Goal: Information Seeking & Learning: Learn about a topic

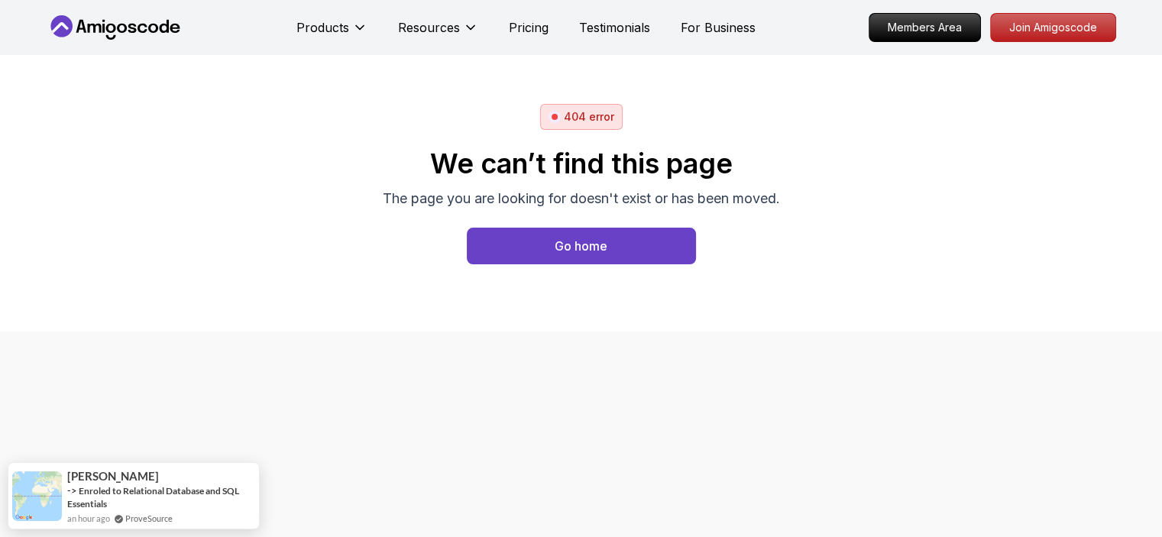
click at [779, 118] on div "404 error We can’t find this page The page you are looking for doesn't exist or…" at bounding box center [582, 193] width 1070 height 179
click at [611, 244] on button "Go home" at bounding box center [581, 246] width 229 height 37
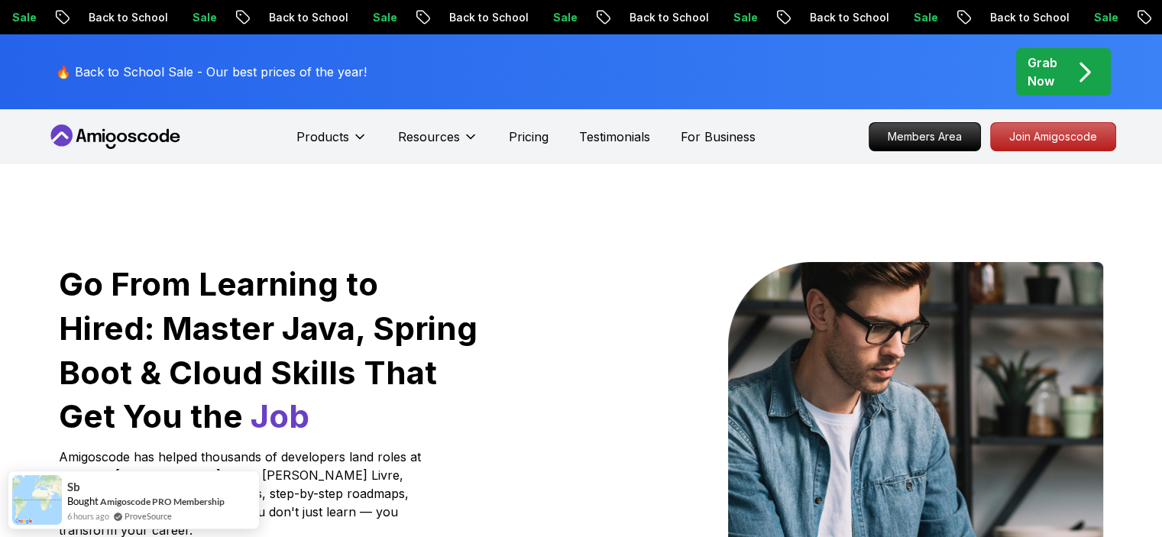
click at [106, 137] on icon at bounding box center [110, 137] width 10 height 9
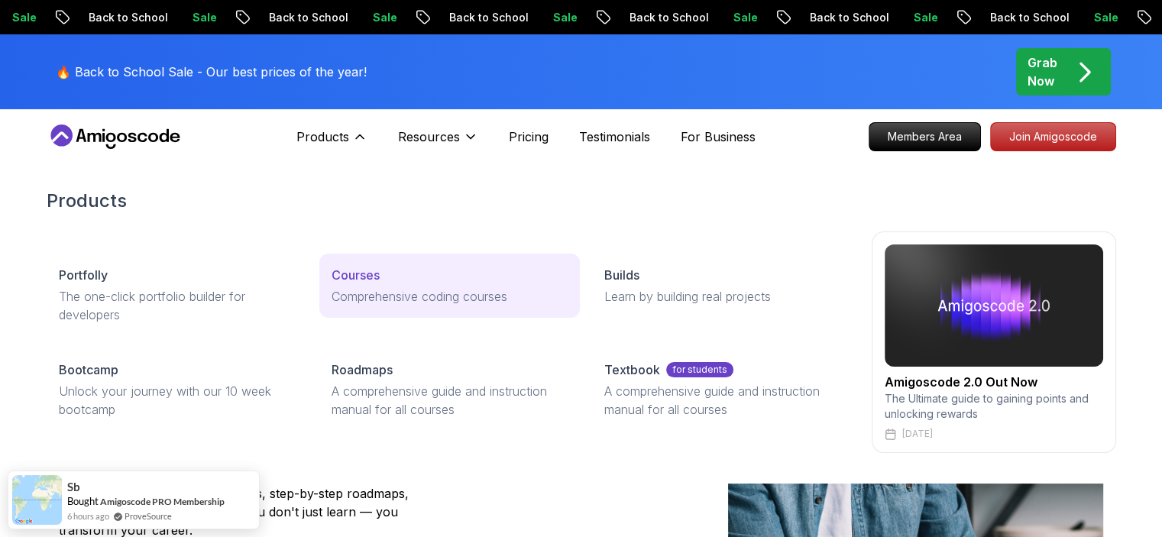
click at [375, 284] on p "Courses" at bounding box center [356, 275] width 48 height 18
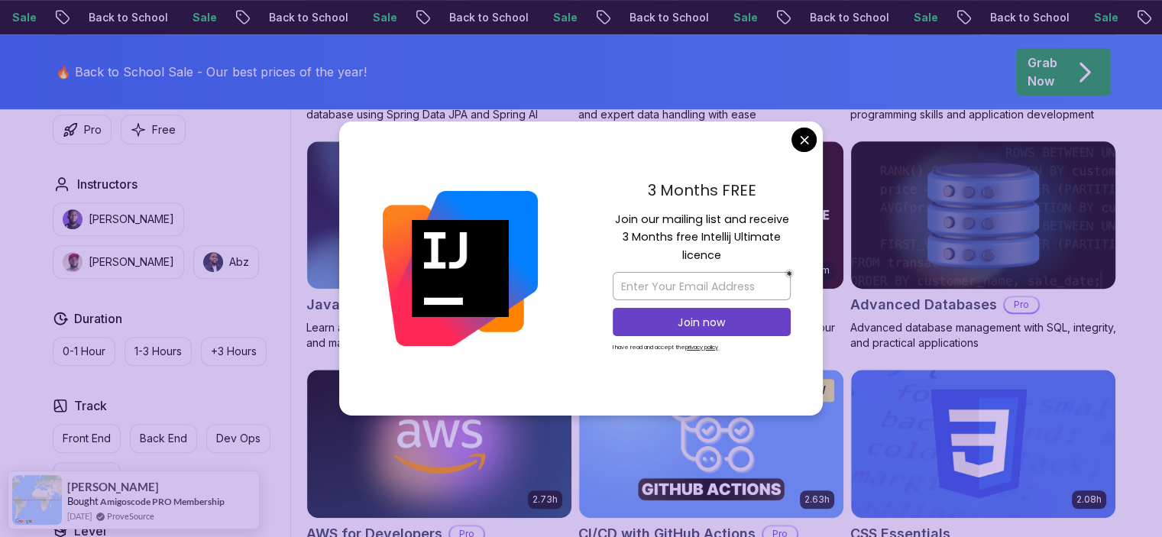
scroll to position [841, 0]
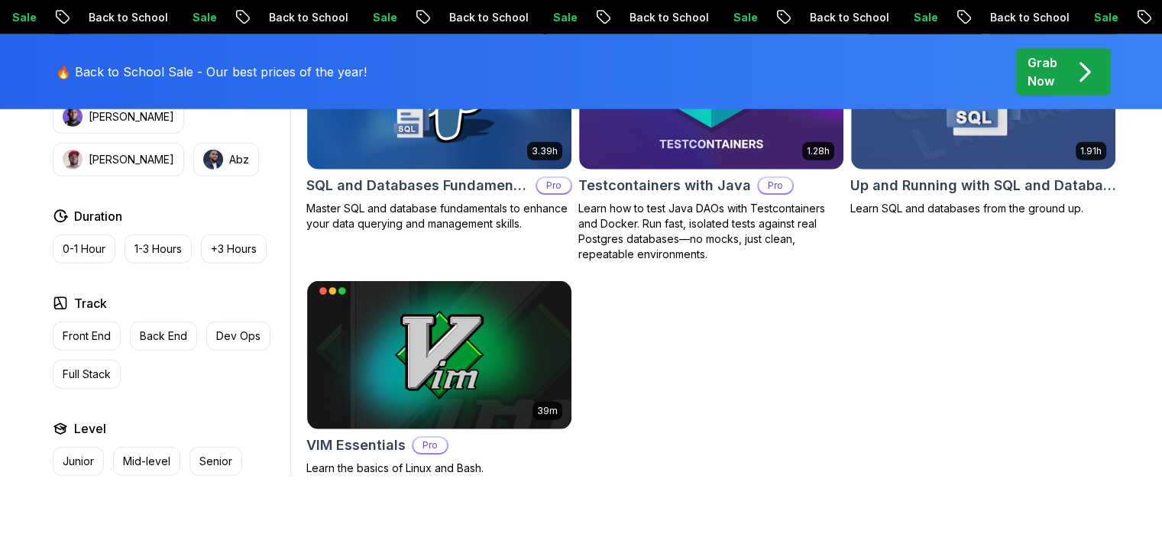
scroll to position [4279, 0]
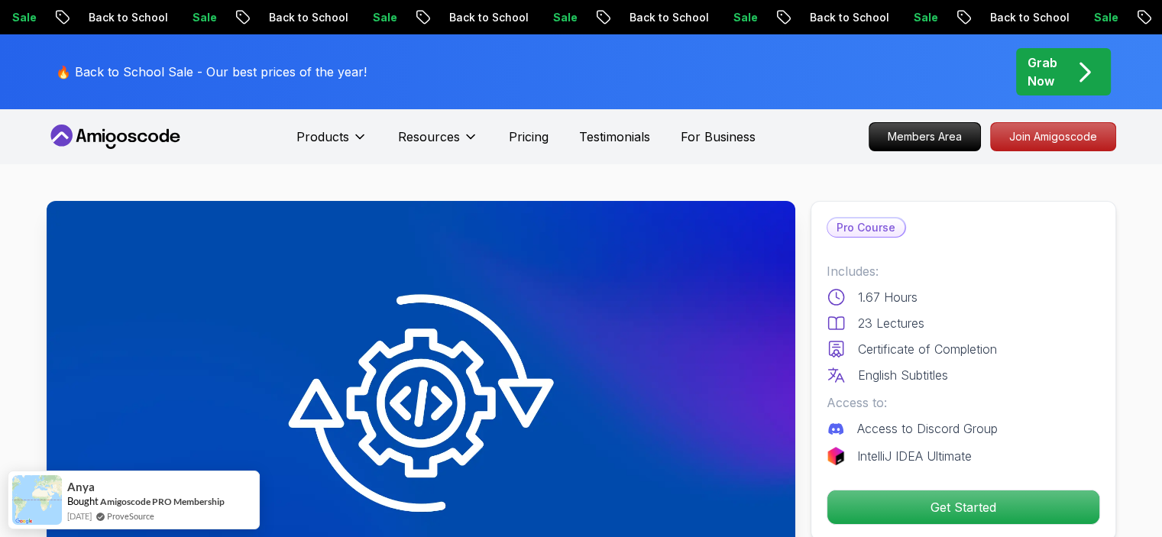
click at [134, 140] on icon at bounding box center [132, 137] width 8 height 9
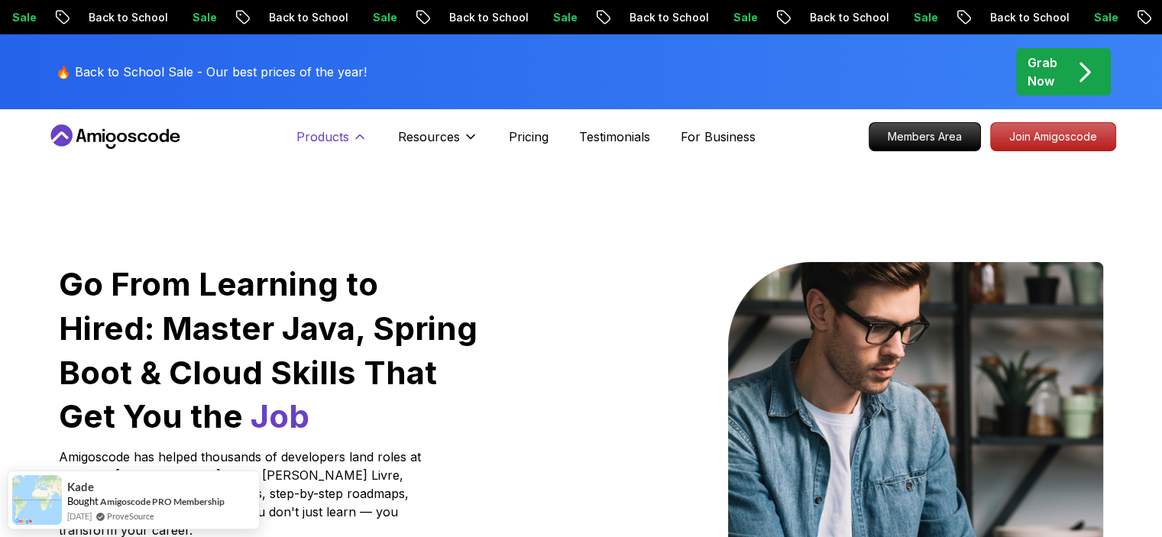
click at [339, 143] on p "Products" at bounding box center [323, 137] width 53 height 18
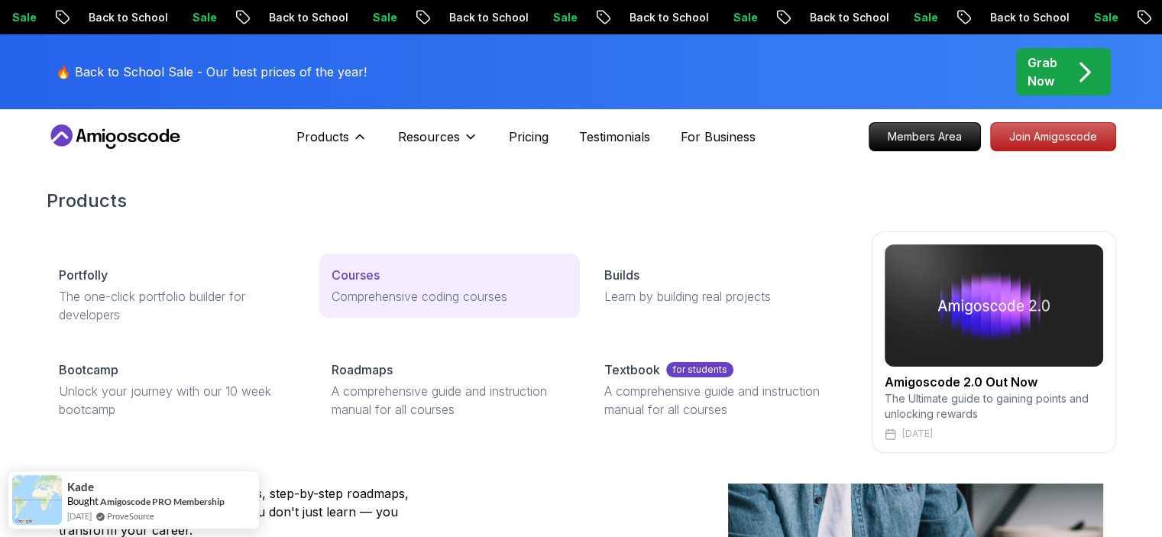
click at [362, 274] on p "Courses" at bounding box center [356, 275] width 48 height 18
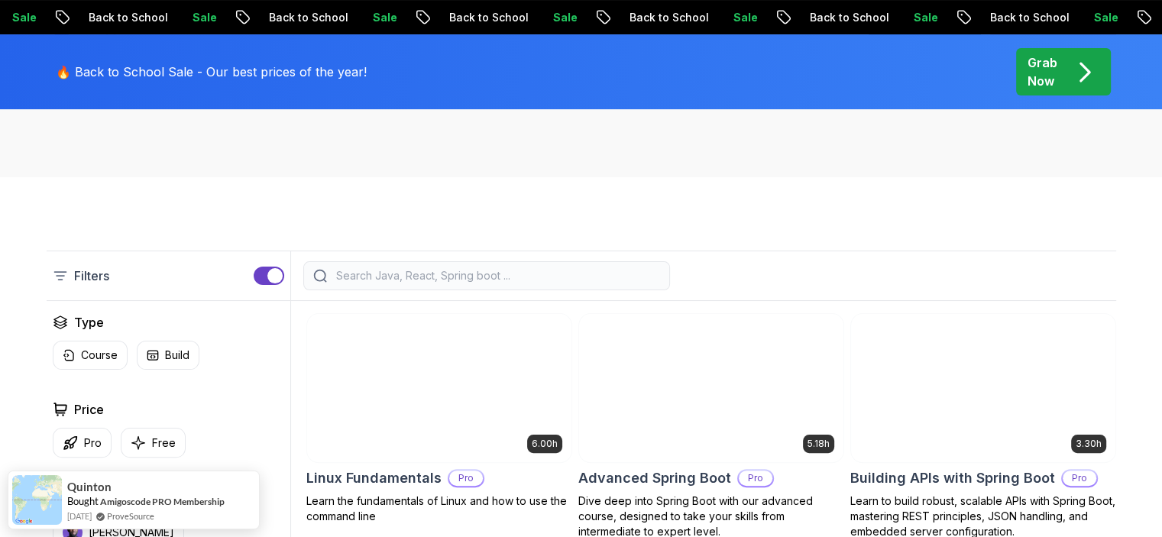
scroll to position [459, 0]
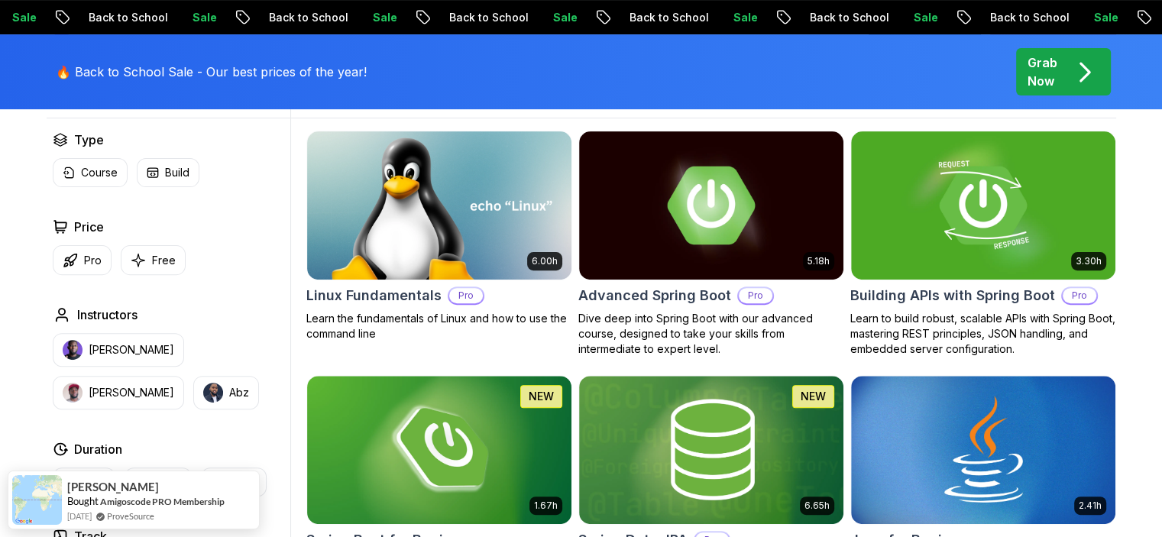
click at [795, 18] on p "Back to School" at bounding box center [847, 17] width 104 height 15
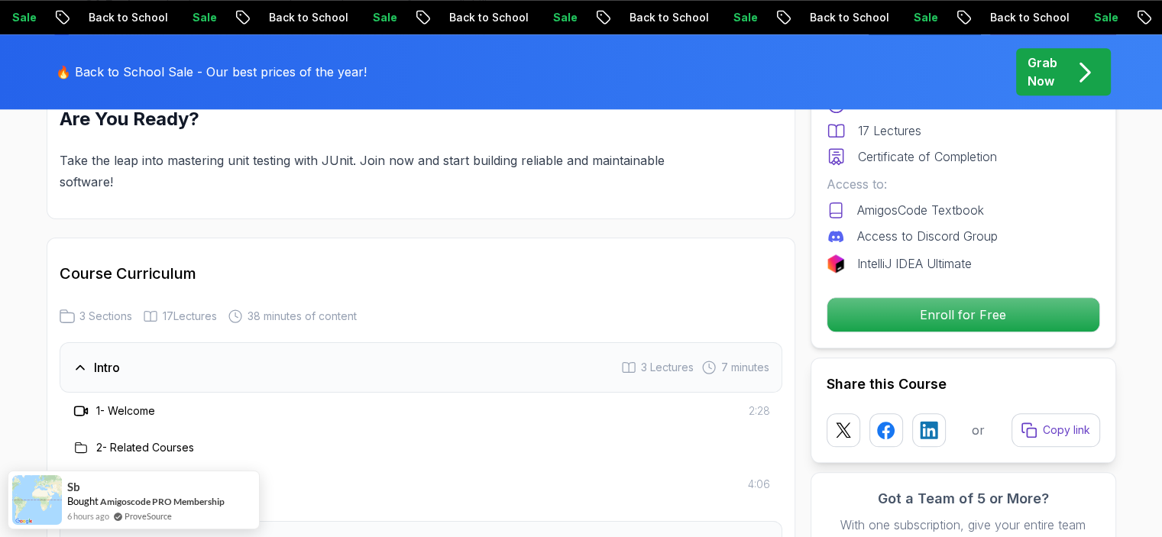
scroll to position [1910, 0]
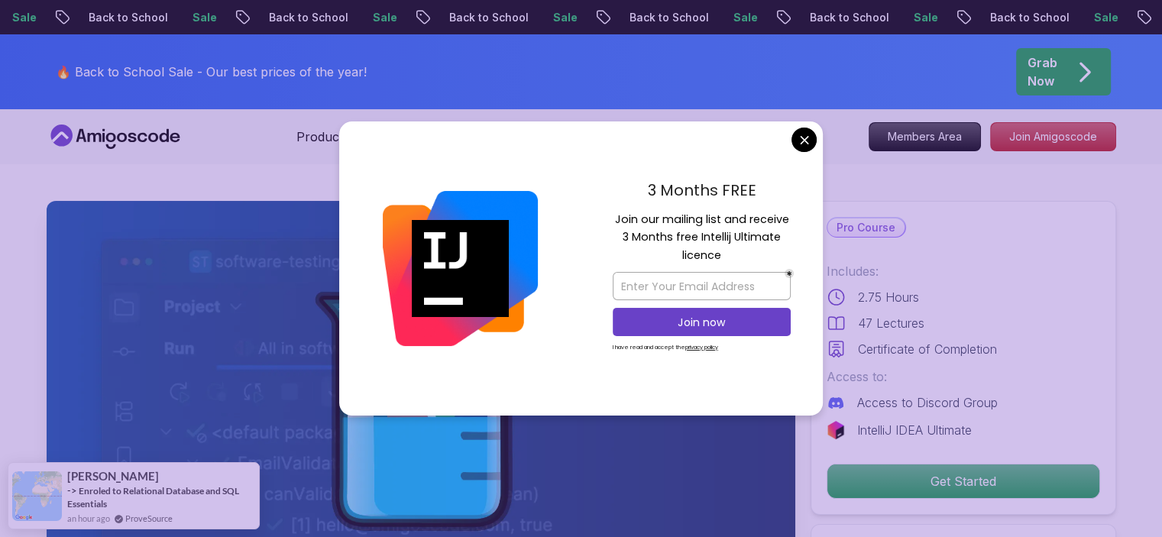
click at [796, 152] on div "3 Months FREE Join our mailing list and receive 3 Months free Intellij Ultimate…" at bounding box center [702, 269] width 242 height 295
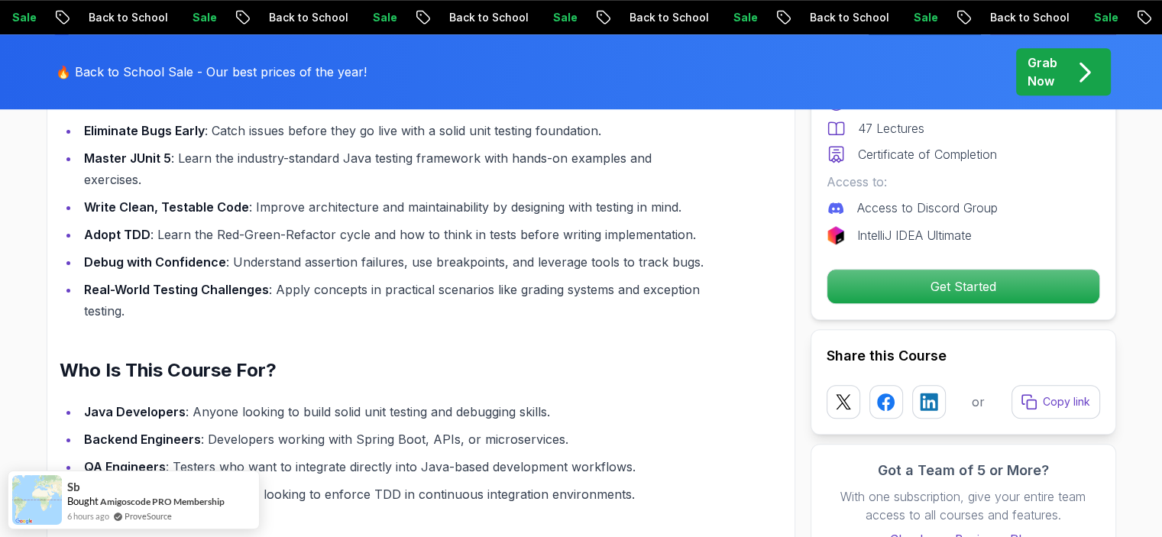
scroll to position [1452, 0]
